Goal: Information Seeking & Learning: Learn about a topic

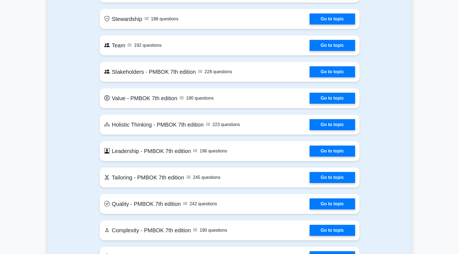
scroll to position [1102, 0]
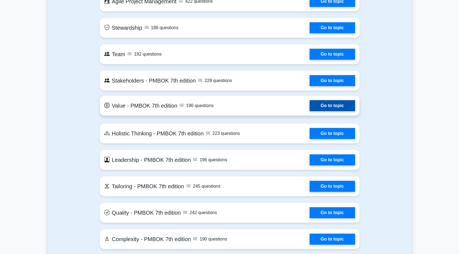
click at [318, 108] on link "Go to topic" at bounding box center [332, 105] width 45 height 11
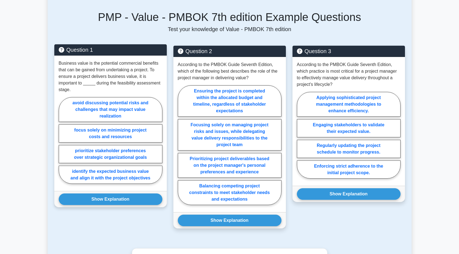
scroll to position [276, 0]
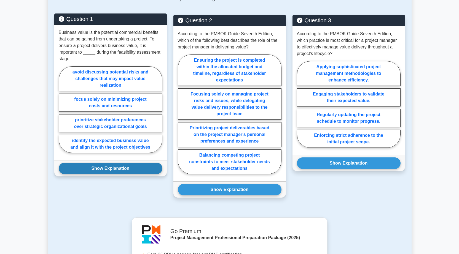
click at [120, 174] on button "Show Explanation" at bounding box center [111, 169] width 104 height 12
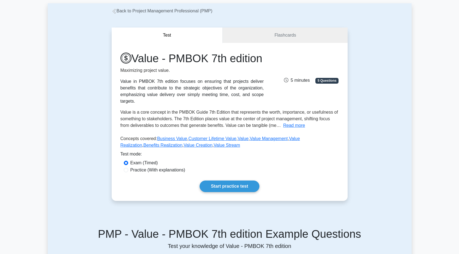
scroll to position [0, 0]
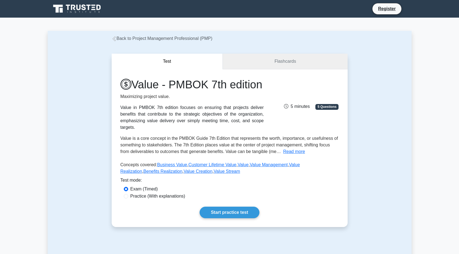
click at [278, 67] on link "Flashcards" at bounding box center [285, 62] width 125 height 16
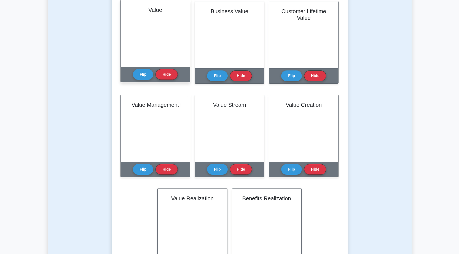
scroll to position [193, 0]
